Goal: Communication & Community: Connect with others

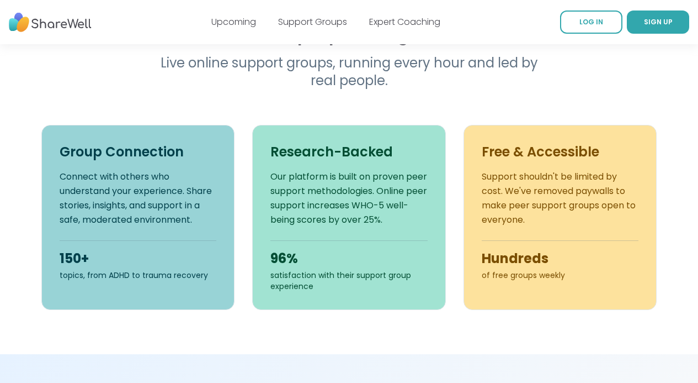
scroll to position [397, 0]
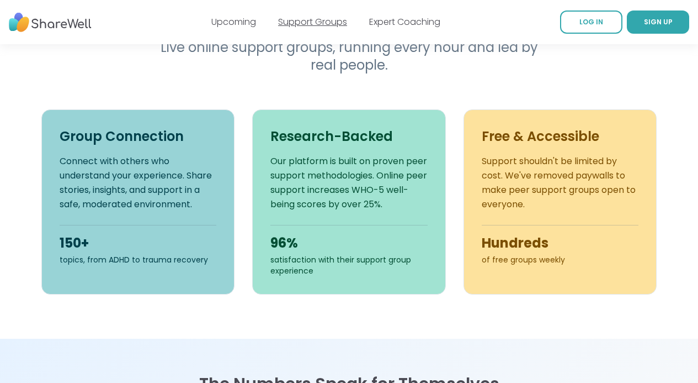
click at [293, 24] on link "Support Groups" at bounding box center [312, 21] width 69 height 13
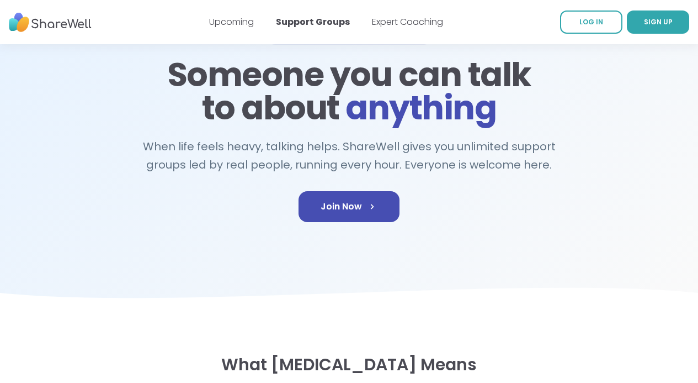
scroll to position [91, 0]
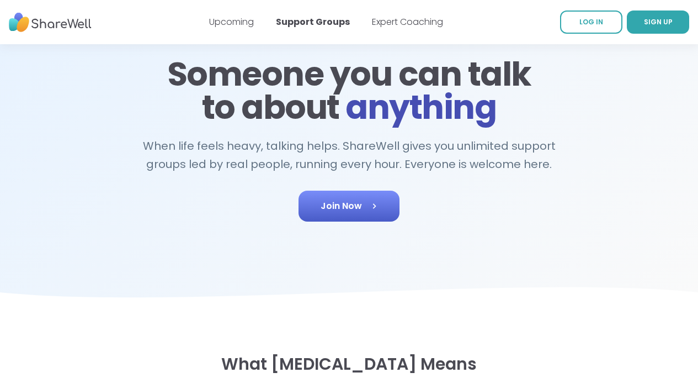
click at [358, 201] on span "Join Now" at bounding box center [349, 205] width 57 height 13
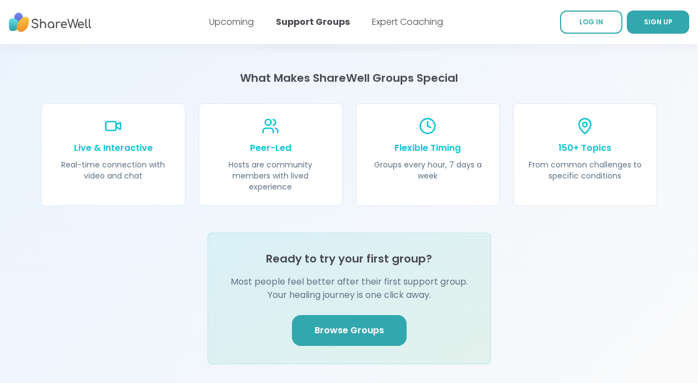
scroll to position [1216, 0]
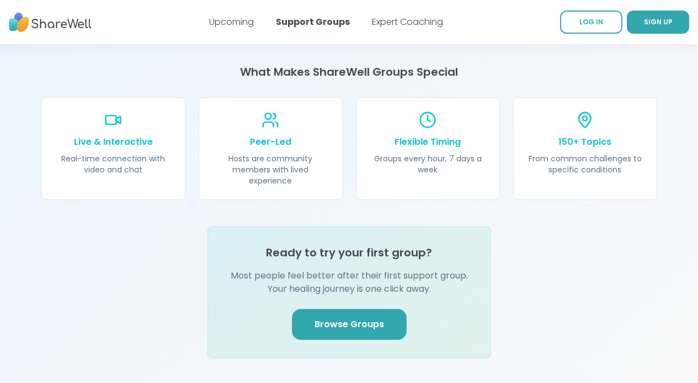
click at [346, 317] on span "Browse Groups" at bounding box center [350, 323] width 70 height 13
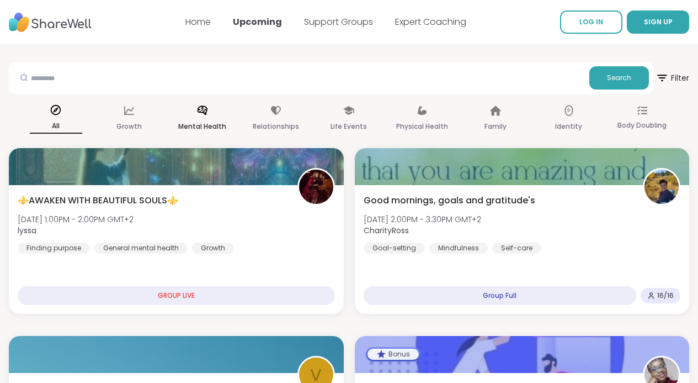
click at [204, 116] on div "Mental Health" at bounding box center [202, 118] width 52 height 41
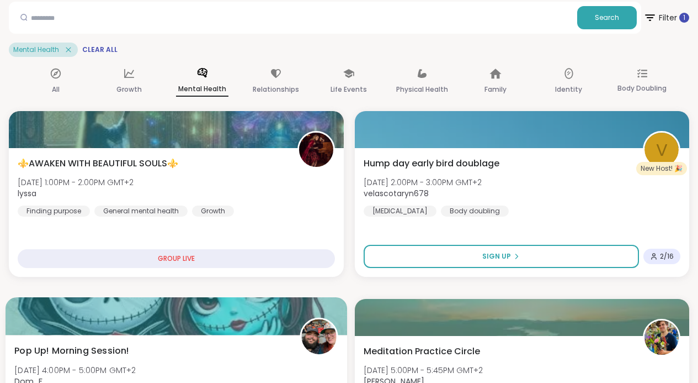
scroll to position [45, 0]
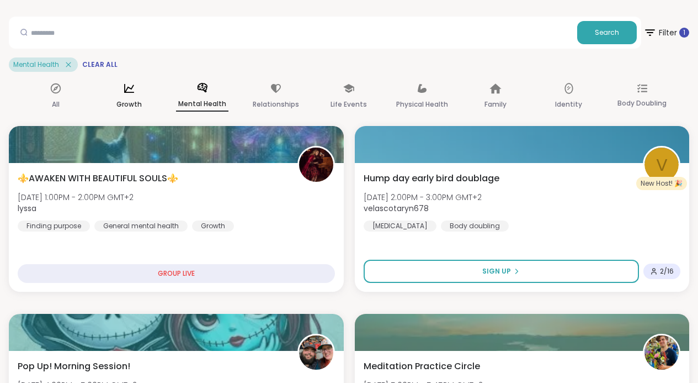
click at [128, 94] on icon at bounding box center [129, 88] width 12 height 12
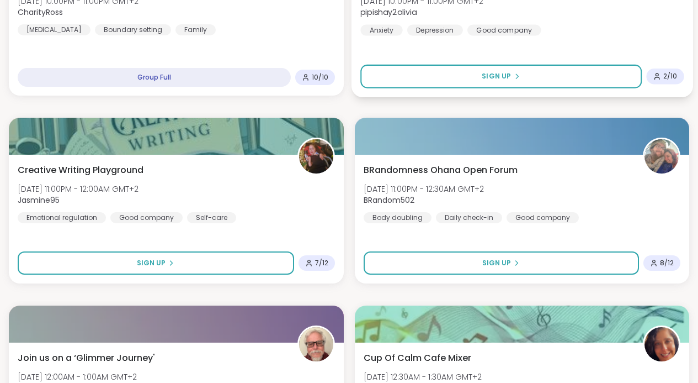
scroll to position [2871, 0]
